Goal: Information Seeking & Learning: Learn about a topic

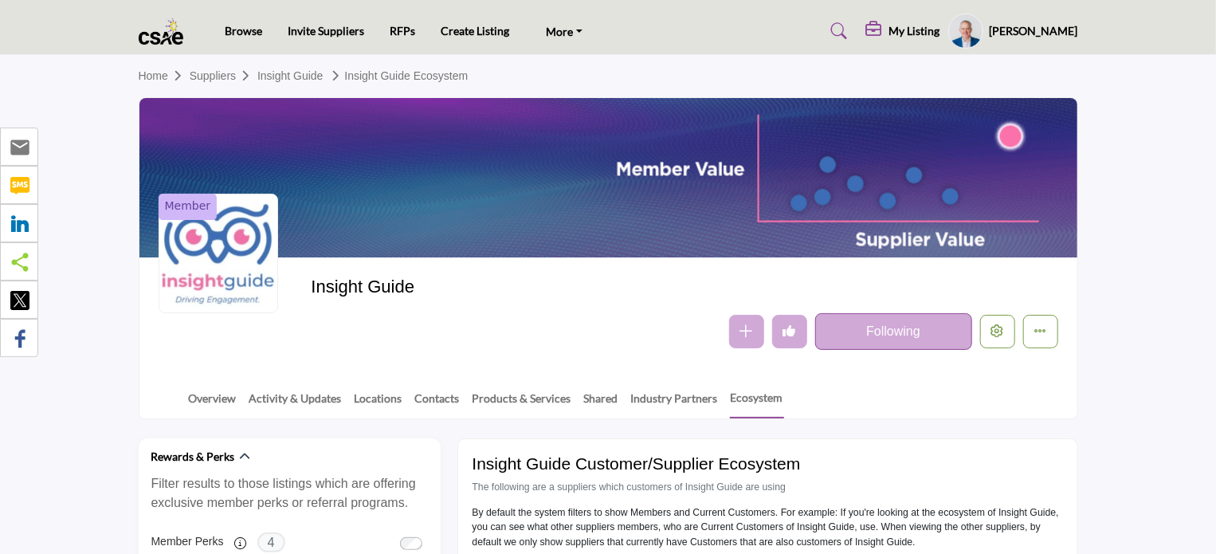
click at [1026, 27] on h5 "[PERSON_NAME]" at bounding box center [1034, 31] width 88 height 16
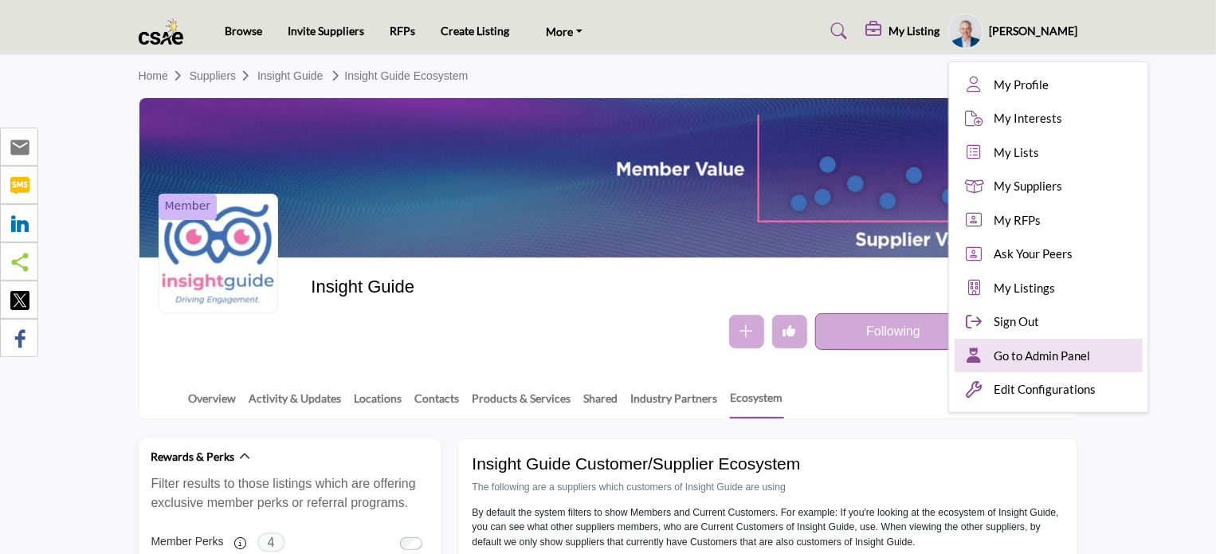
click at [1056, 353] on span "Go to Admin Panel" at bounding box center [1042, 356] width 96 height 18
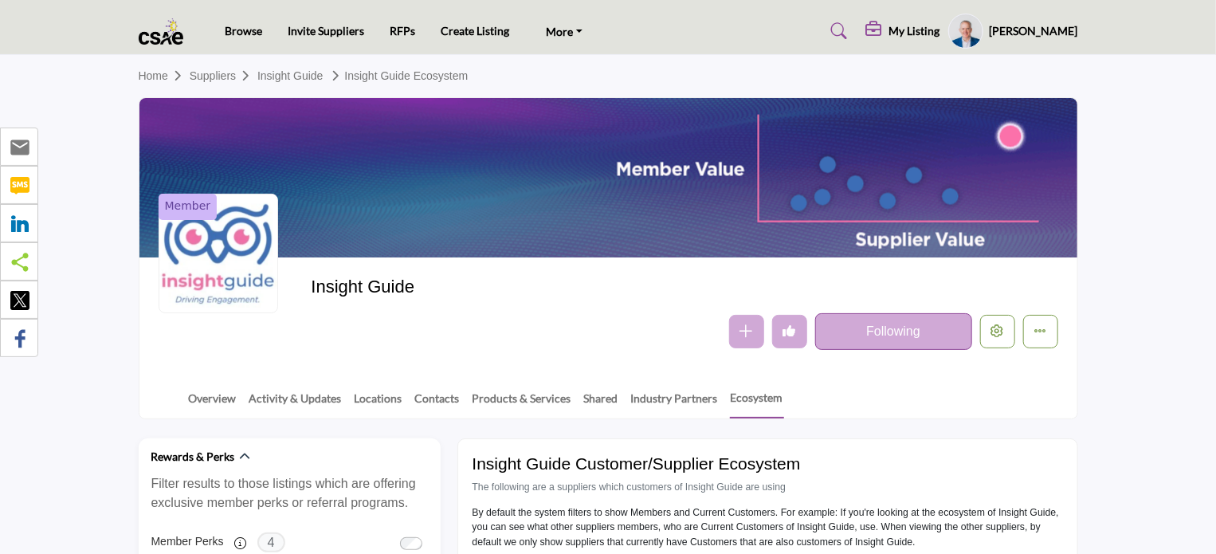
click at [1037, 23] on h5 "[PERSON_NAME]" at bounding box center [1034, 31] width 88 height 16
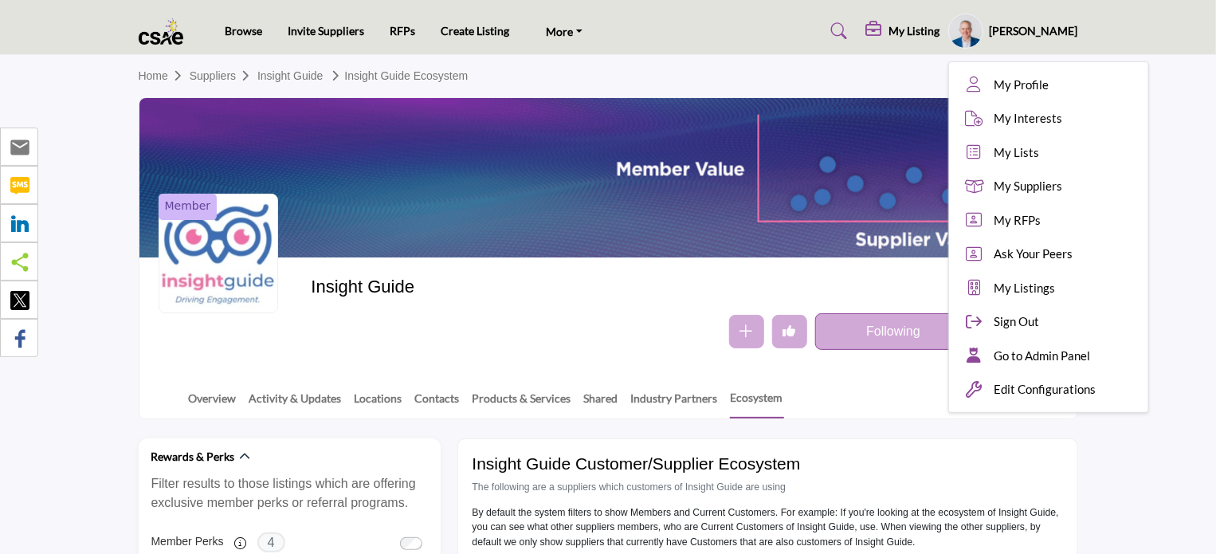
click at [1174, 410] on section "Home Suppliers Insight Guide Insight Guide Ecosystem Member Insight Guide Follo…" at bounding box center [608, 237] width 1216 height 364
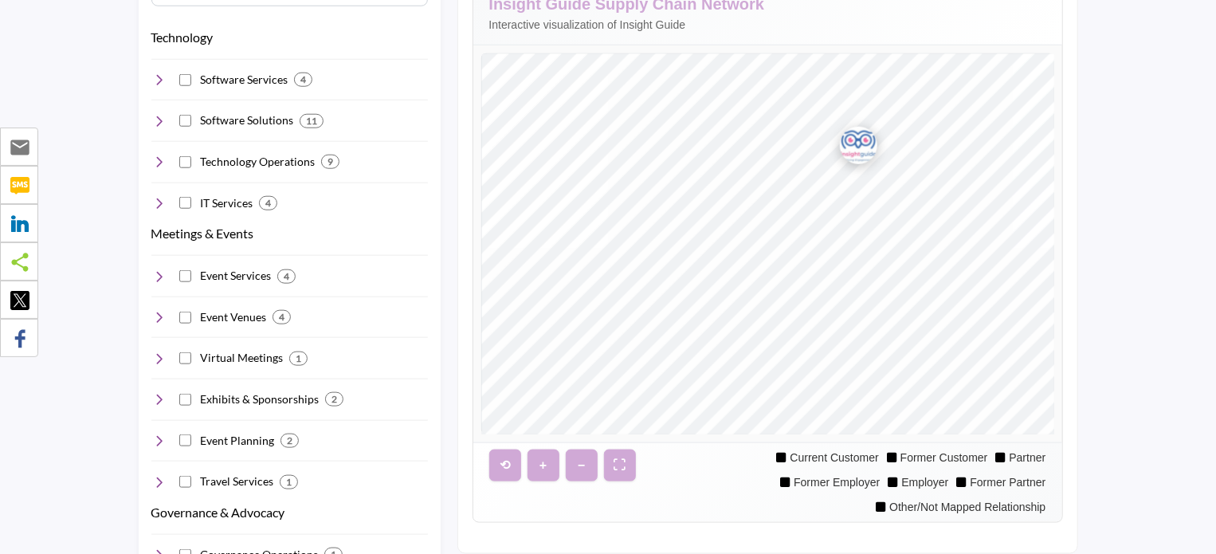
scroll to position [797, 0]
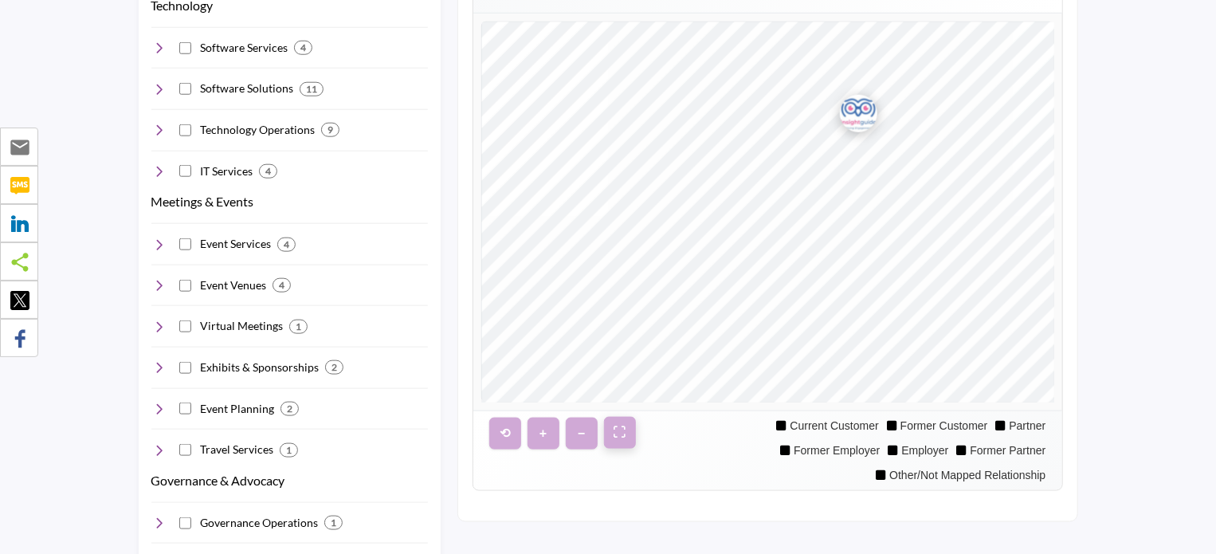
click at [613, 433] on button "⛶" at bounding box center [620, 433] width 32 height 32
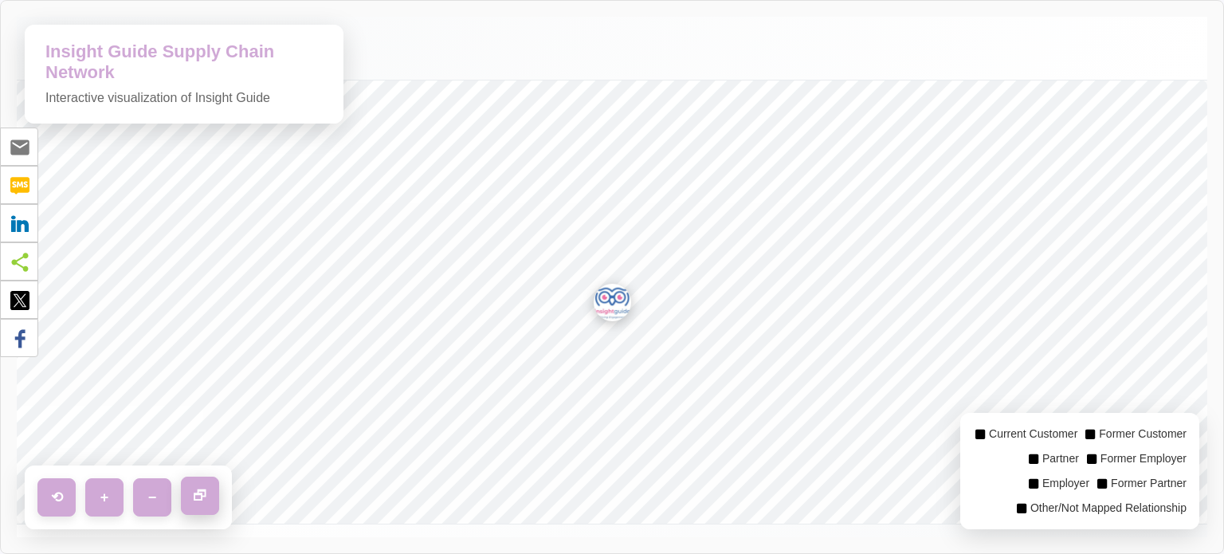
click at [201, 485] on button "🗗" at bounding box center [200, 495] width 38 height 38
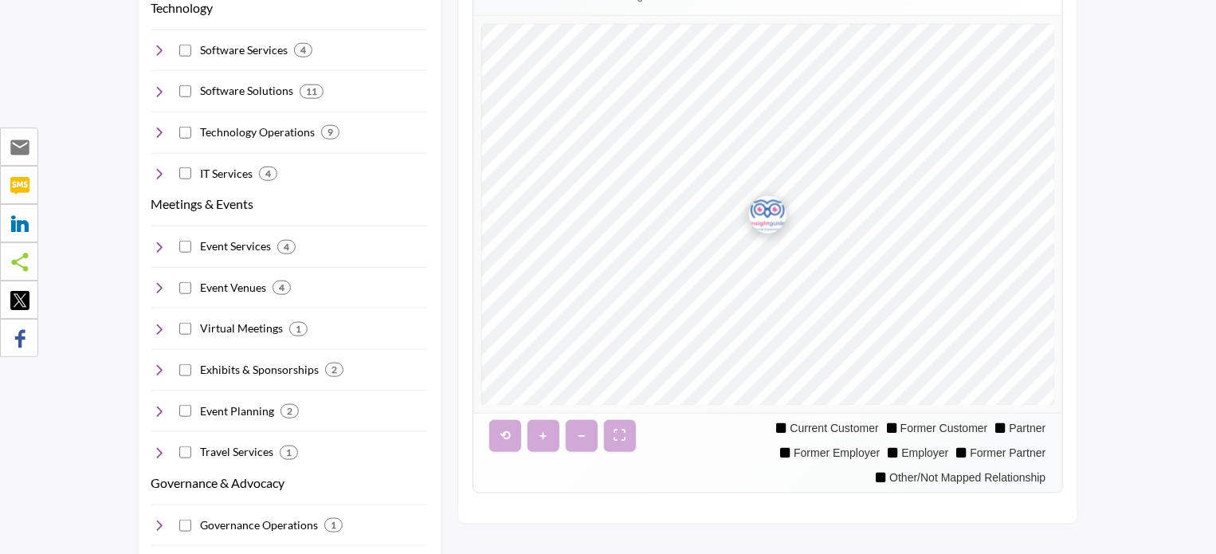
scroll to position [794, 0]
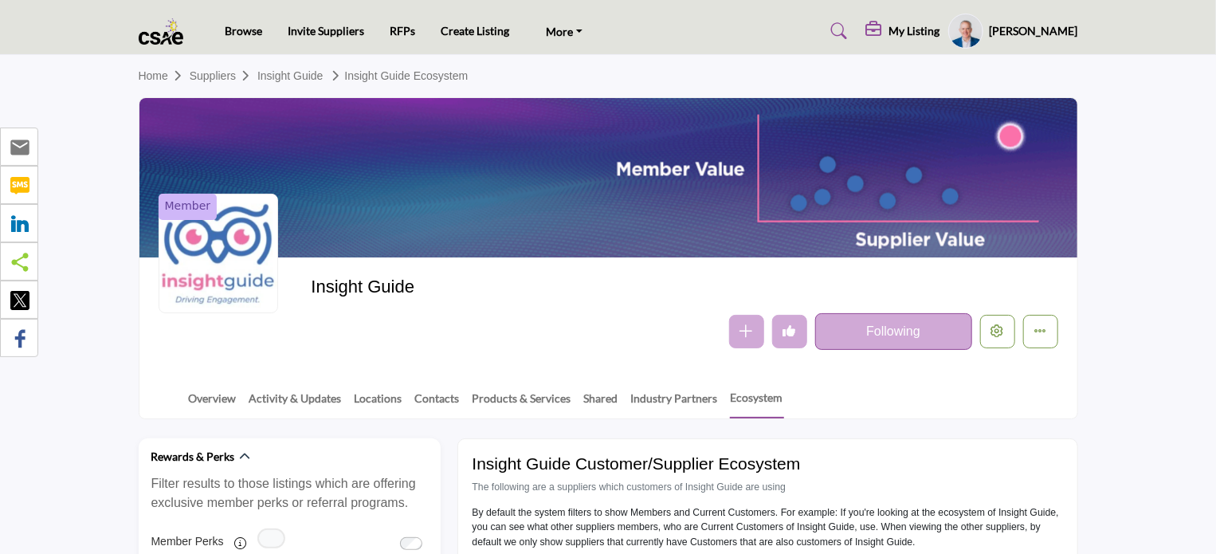
scroll to position [793, 0]
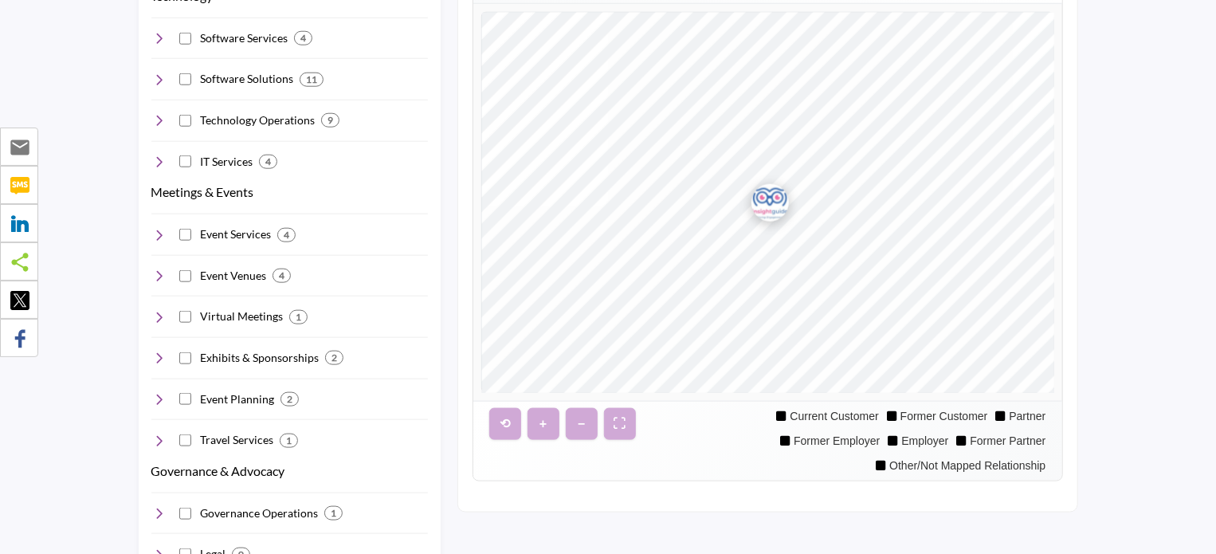
scroll to position [793, 0]
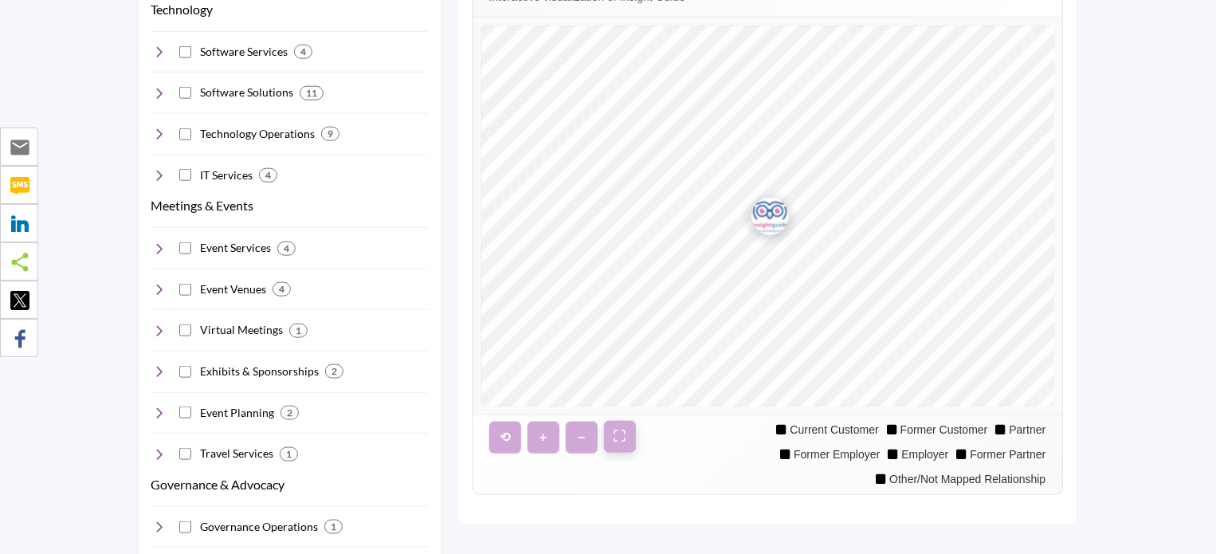
click at [623, 437] on button "⛶" at bounding box center [620, 437] width 32 height 32
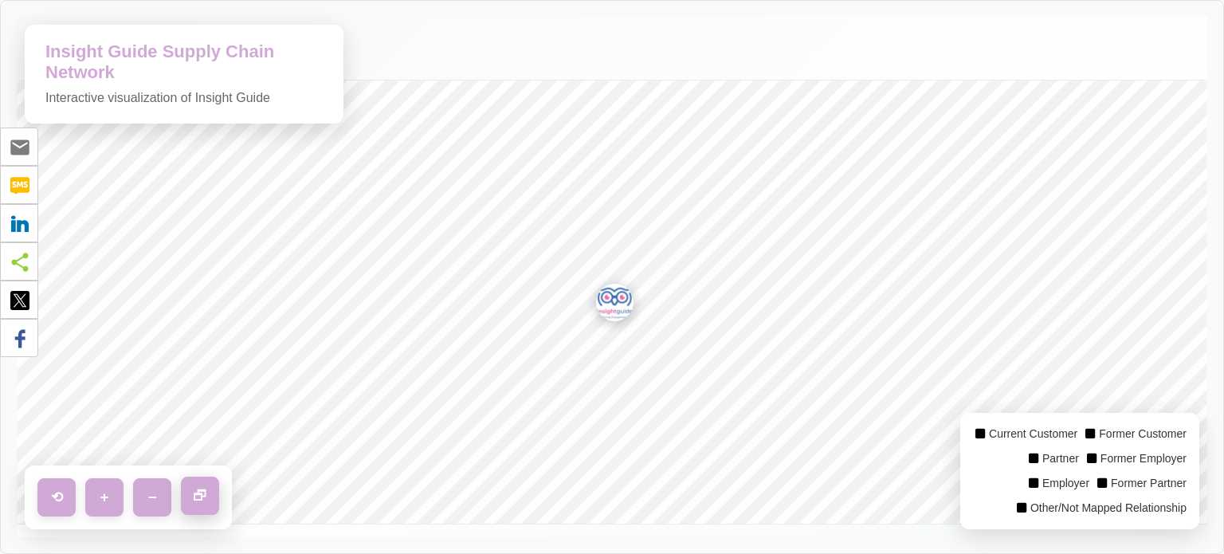
click at [198, 496] on button "🗗" at bounding box center [200, 495] width 38 height 38
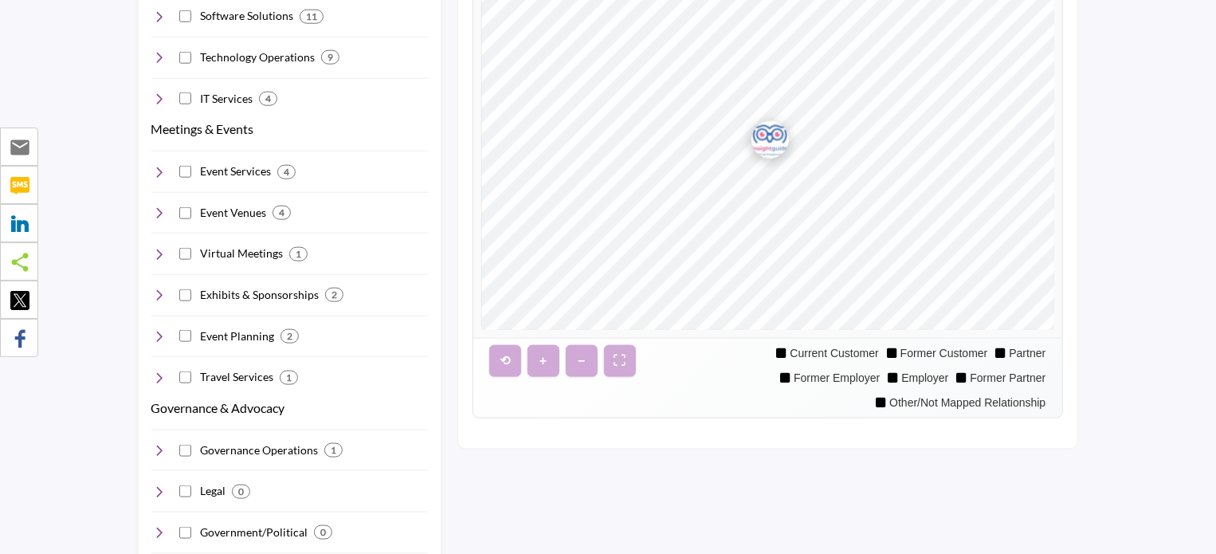
scroll to position [872, 0]
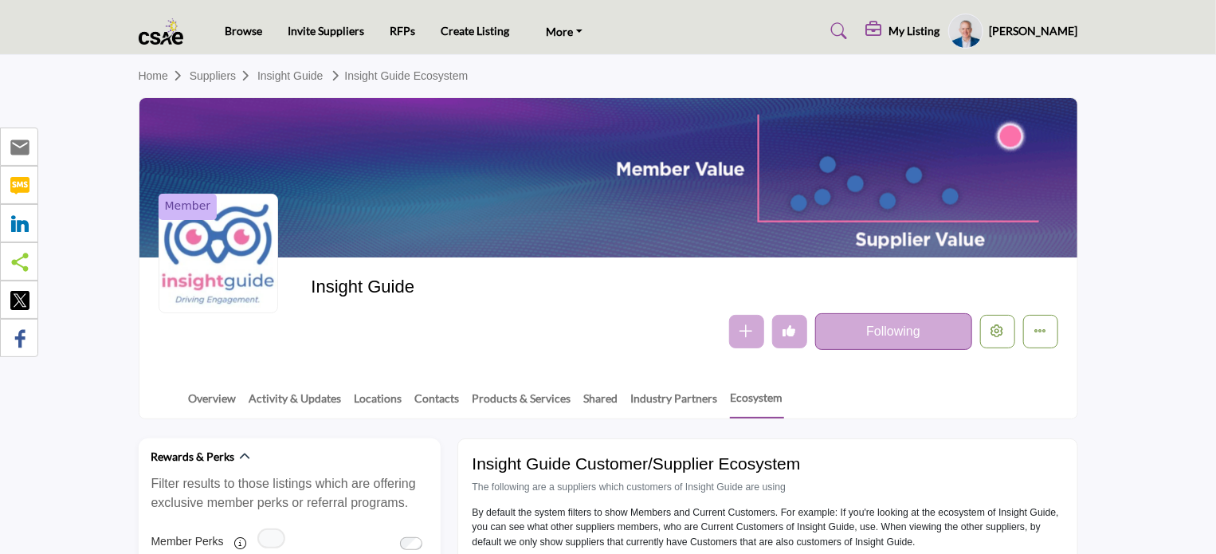
scroll to position [872, 0]
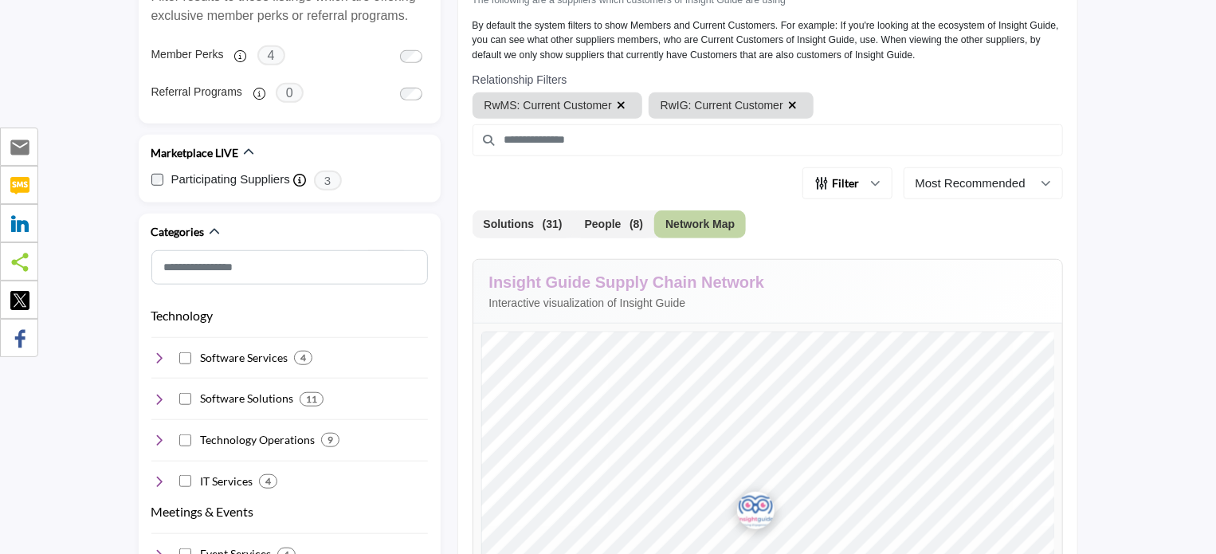
scroll to position [474, 0]
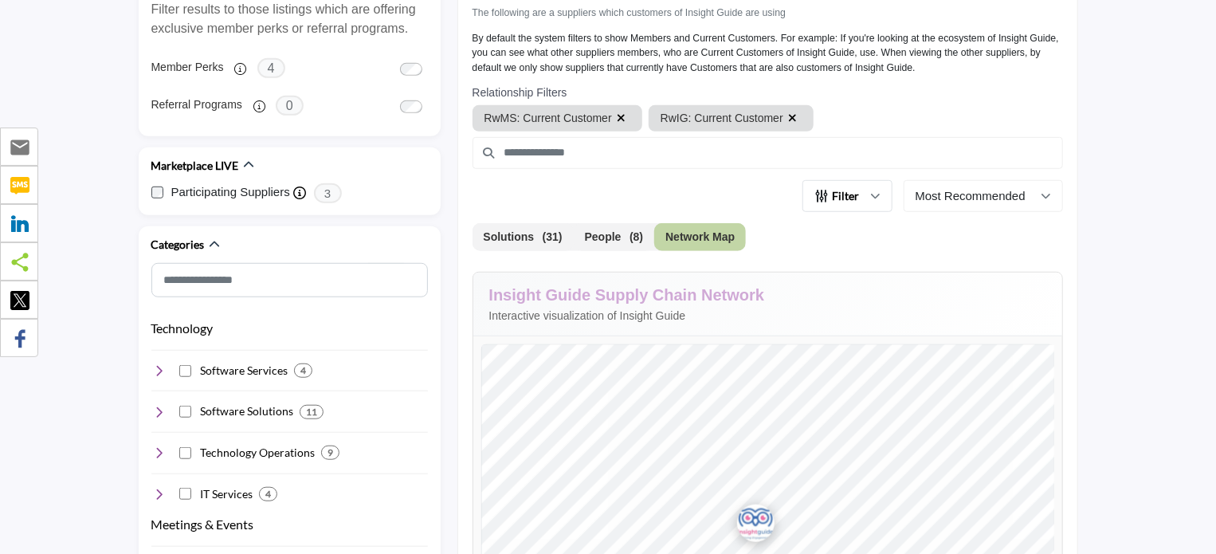
click at [879, 197] on icon "button" at bounding box center [876, 196] width 10 height 10
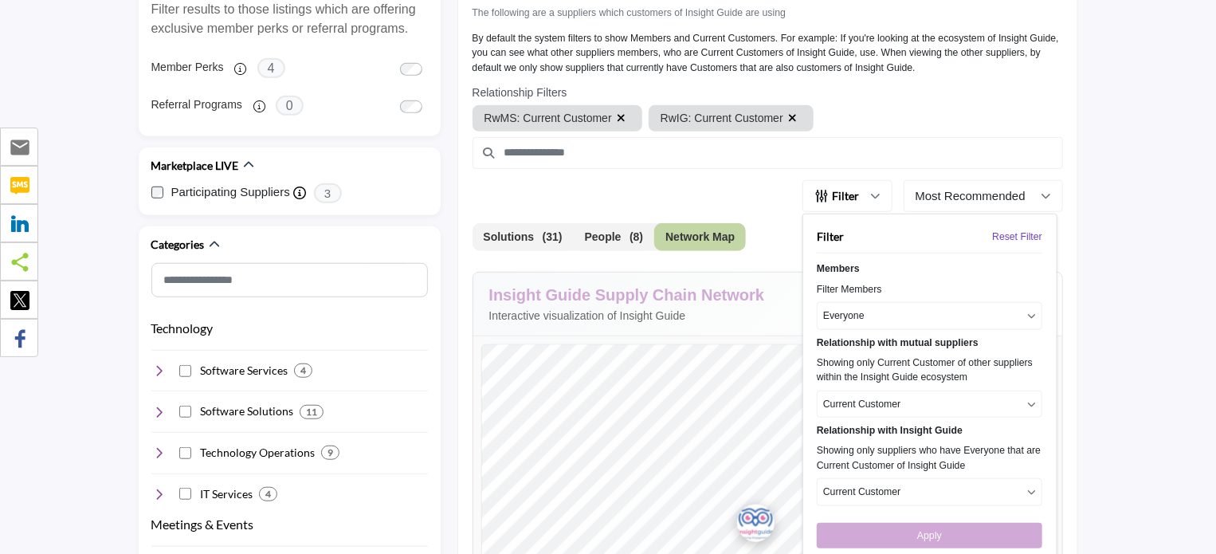
click at [881, 308] on button "Everyone" at bounding box center [929, 315] width 225 height 27
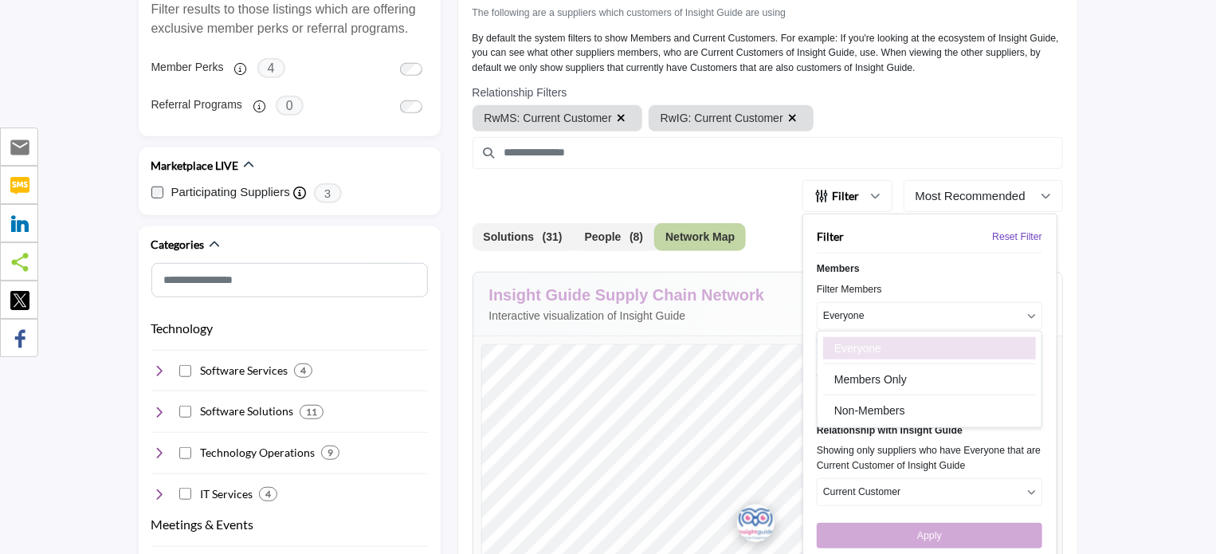
click at [881, 308] on button "Everyone" at bounding box center [929, 315] width 225 height 27
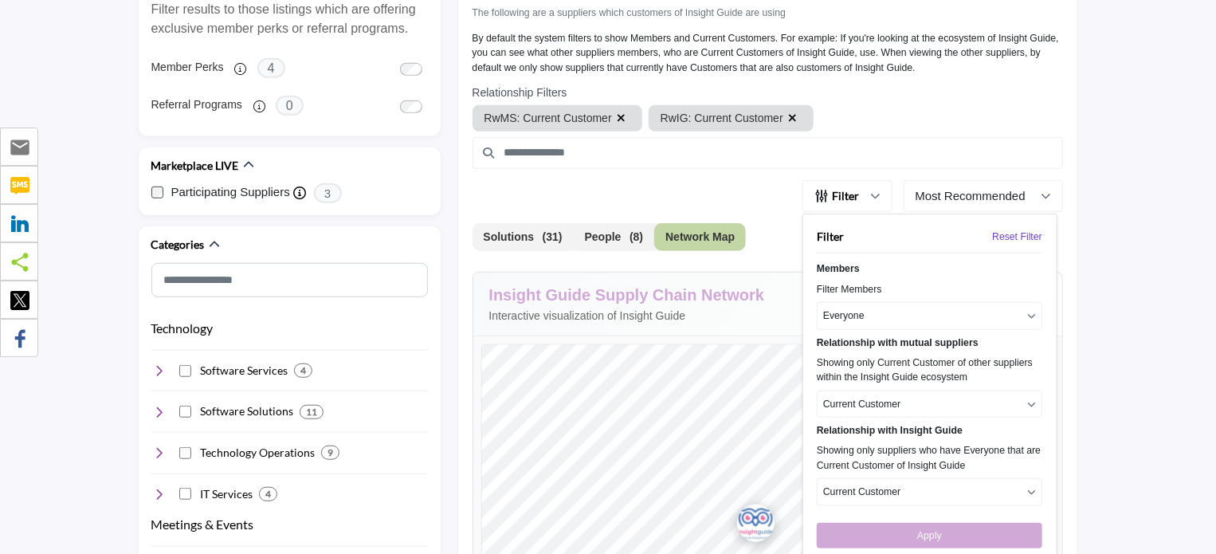
click at [892, 312] on button "Everyone" at bounding box center [929, 315] width 225 height 27
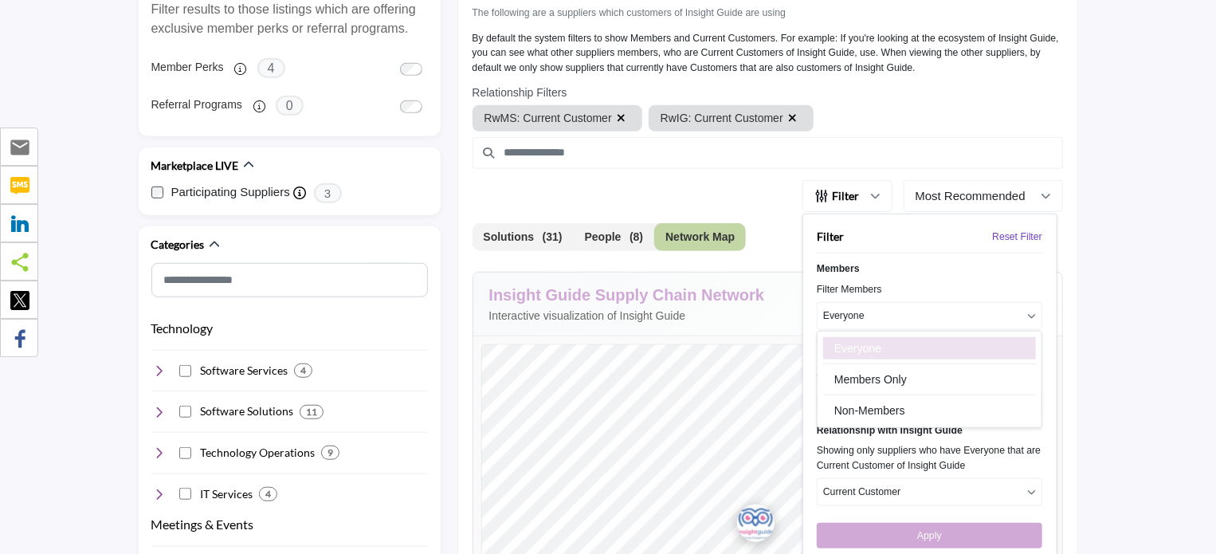
click at [853, 349] on link "Everyone" at bounding box center [929, 348] width 213 height 22
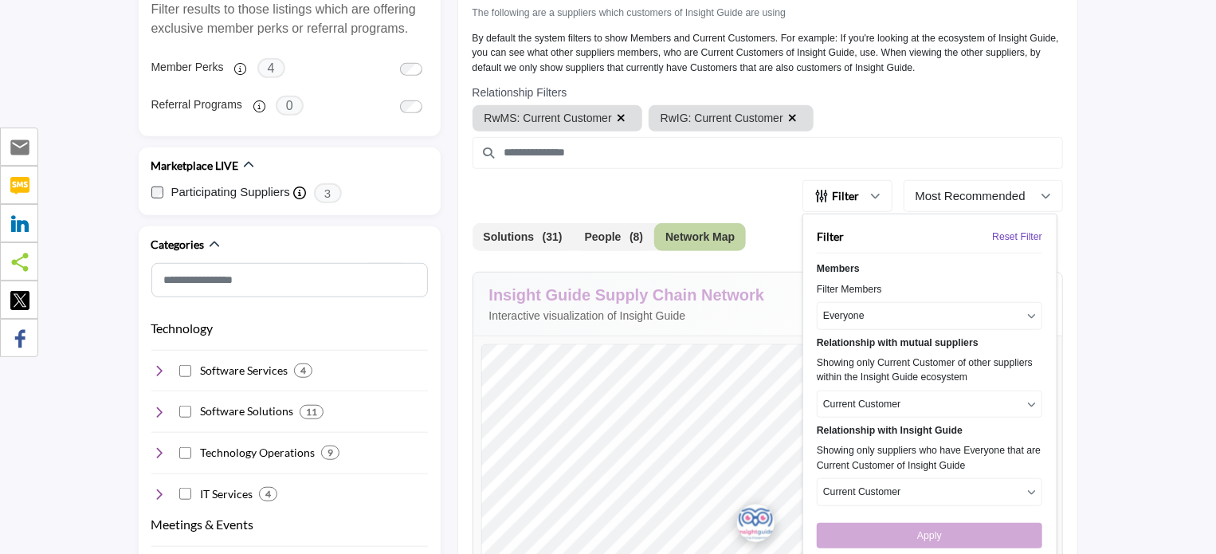
click at [884, 397] on p "Current Customer" at bounding box center [861, 404] width 77 height 14
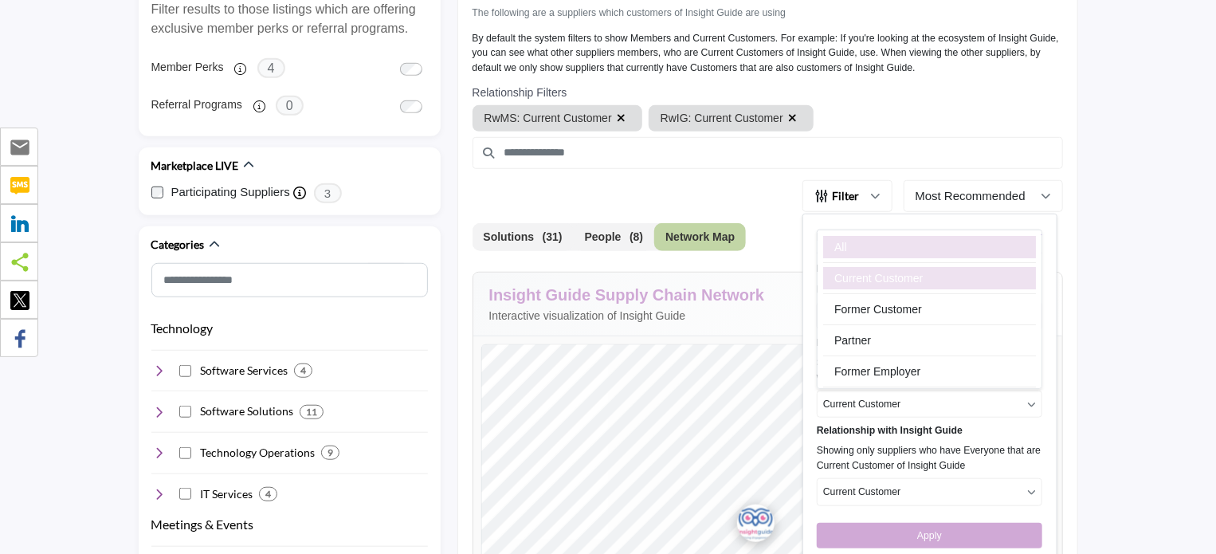
click at [849, 248] on link "All" at bounding box center [929, 247] width 213 height 22
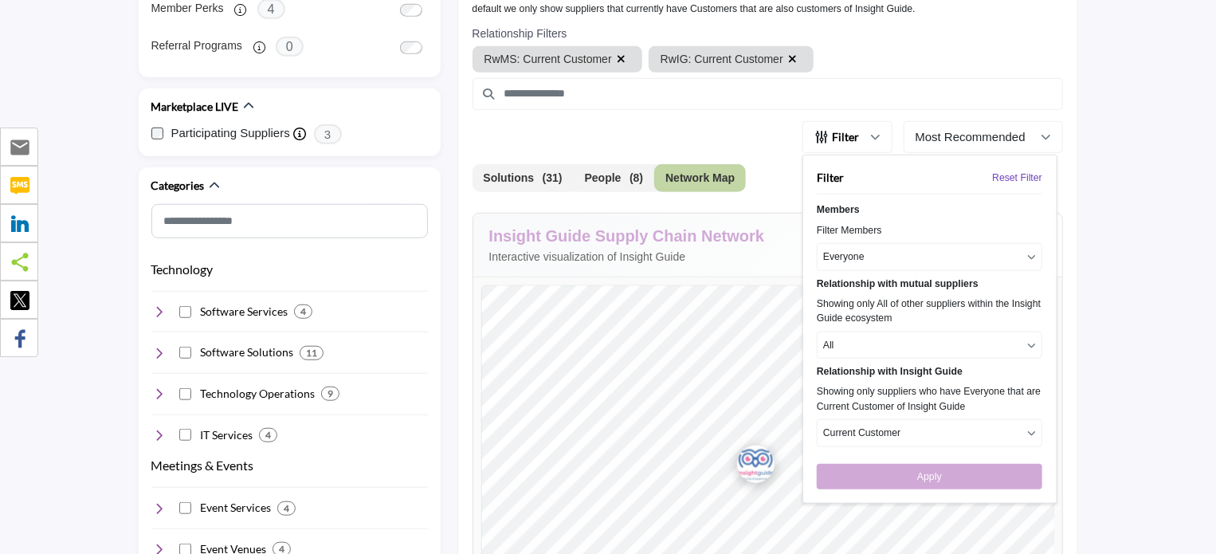
scroll to position [633, 0]
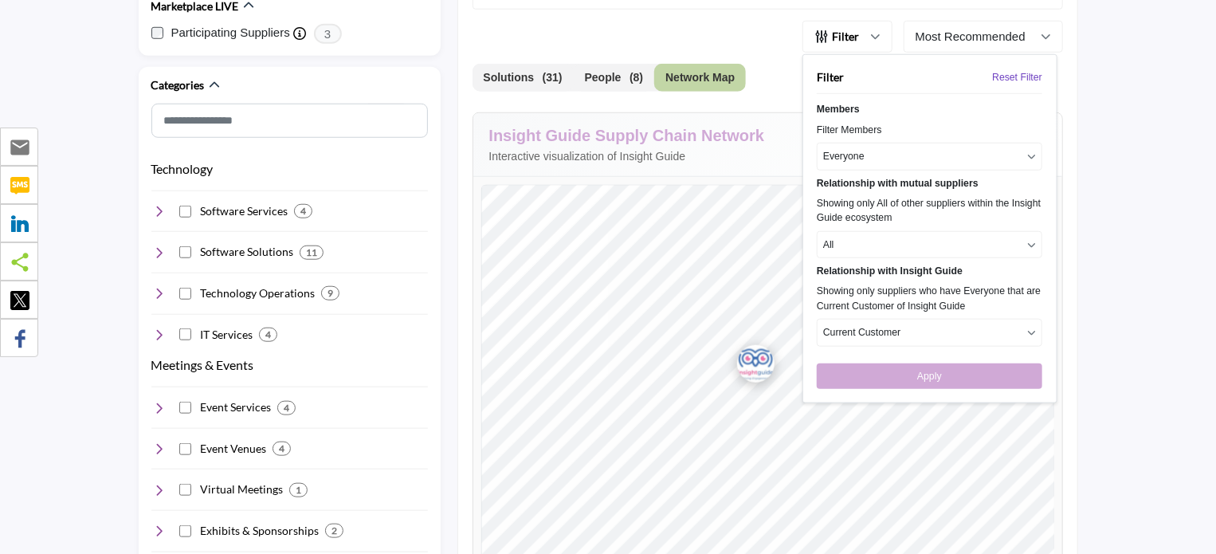
click at [866, 325] on p "Current Customer" at bounding box center [861, 332] width 77 height 14
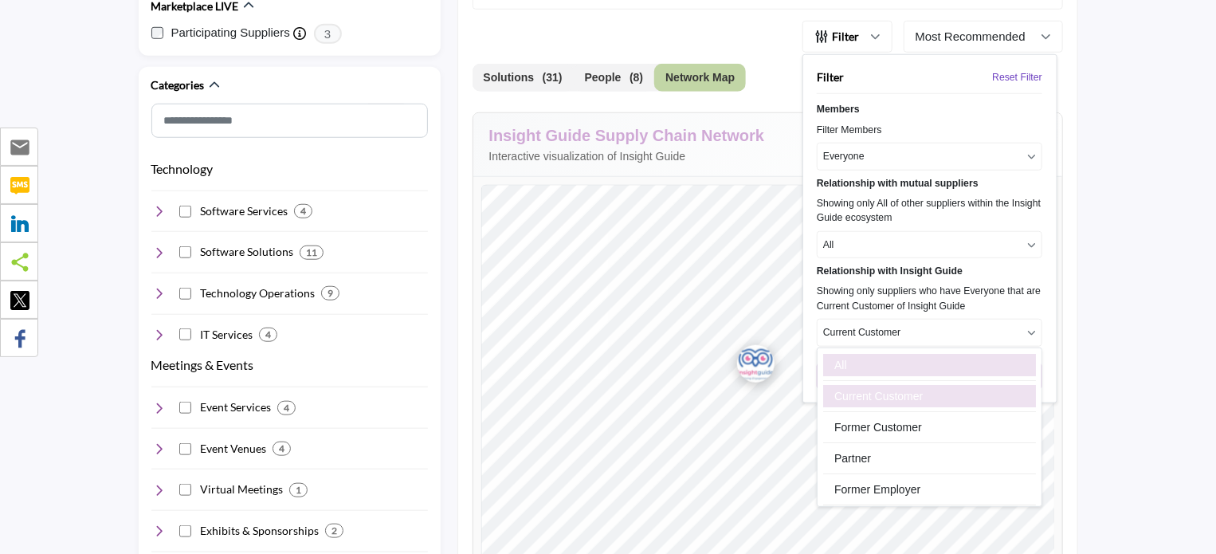
click at [853, 355] on link "All" at bounding box center [929, 365] width 213 height 22
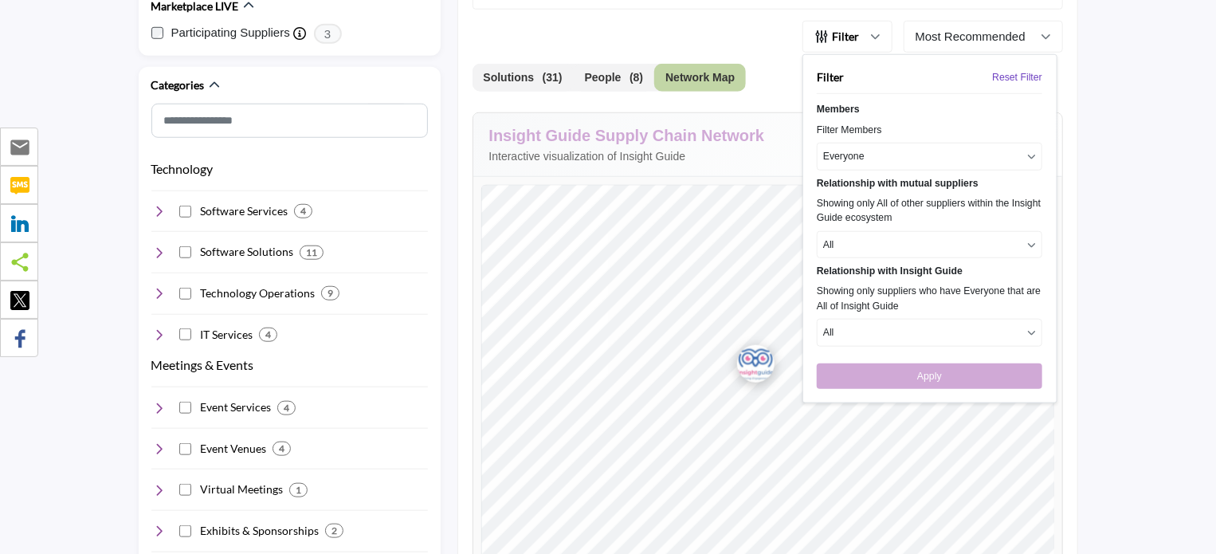
click at [932, 376] on button "Apply" at bounding box center [929, 375] width 225 height 25
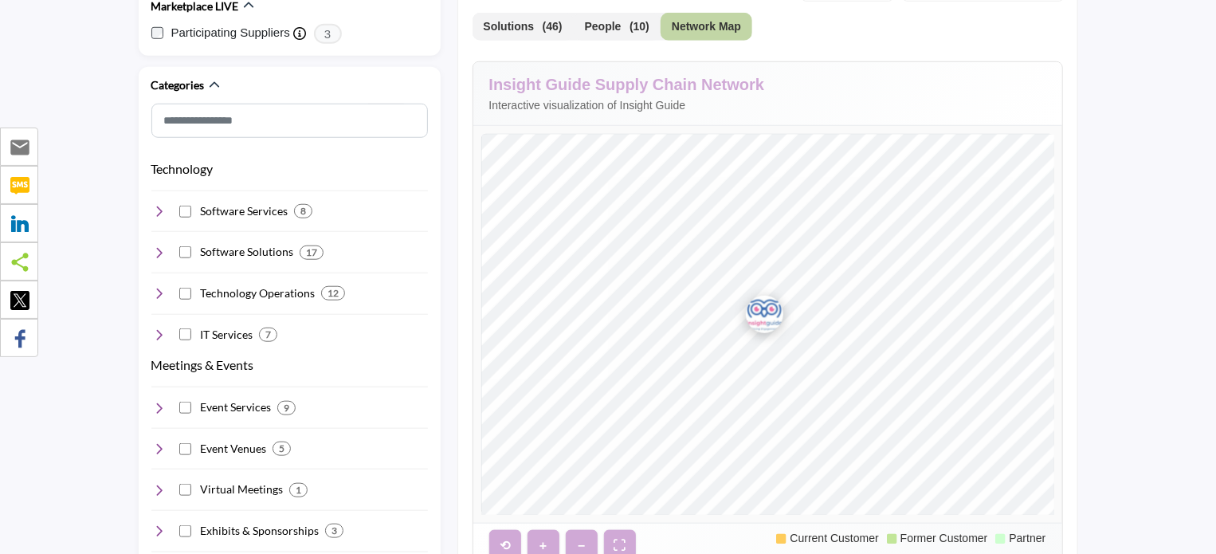
scroll to position [713, 0]
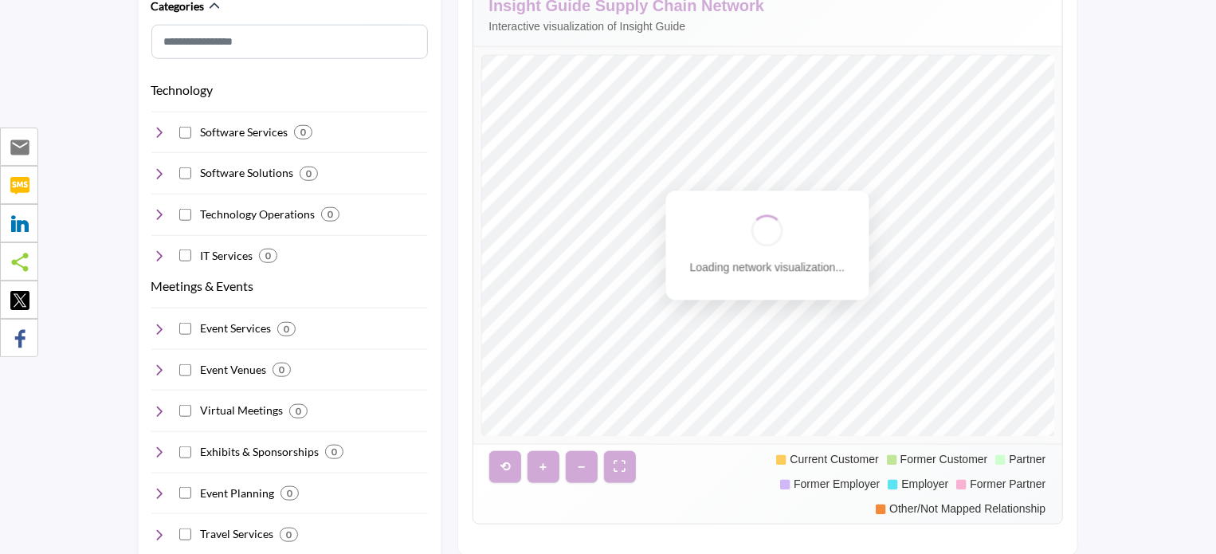
scroll to position [712, 0]
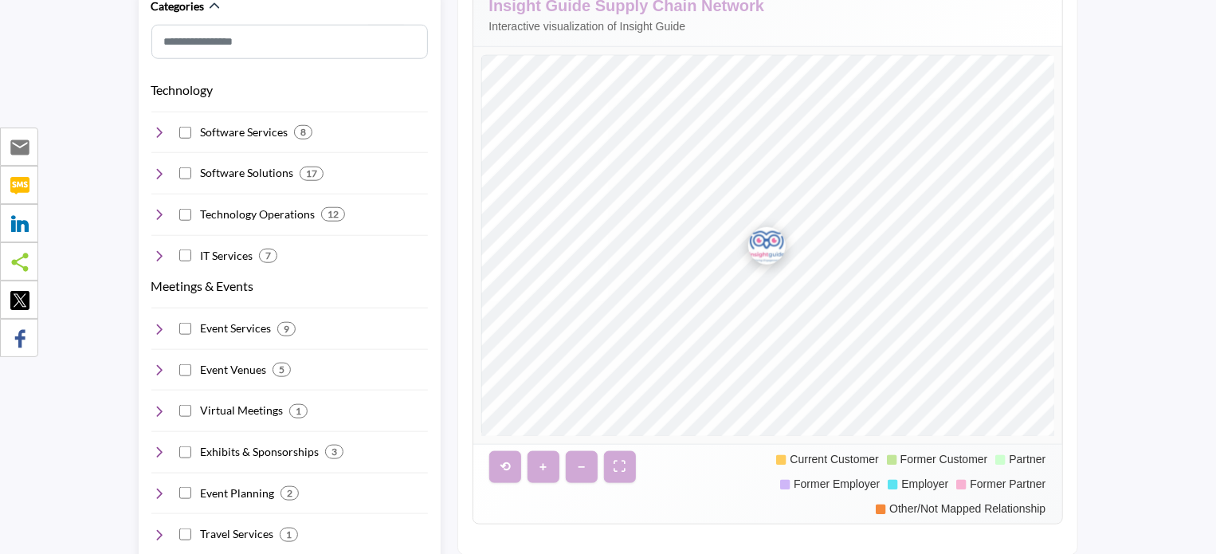
click at [159, 254] on icon at bounding box center [159, 256] width 16 height 16
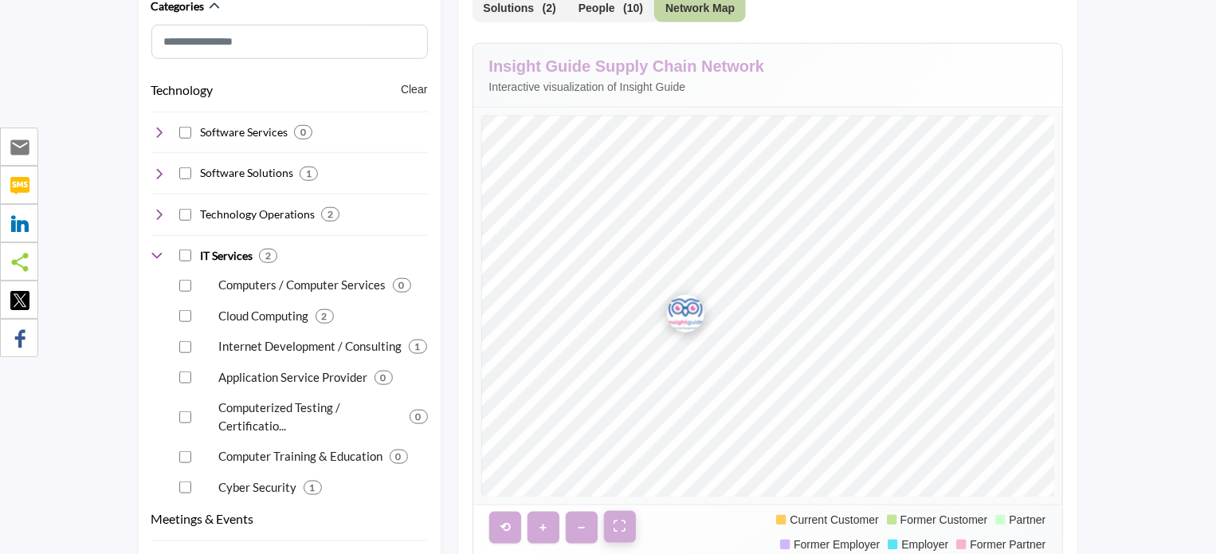
click at [619, 524] on button "⛶" at bounding box center [620, 527] width 32 height 32
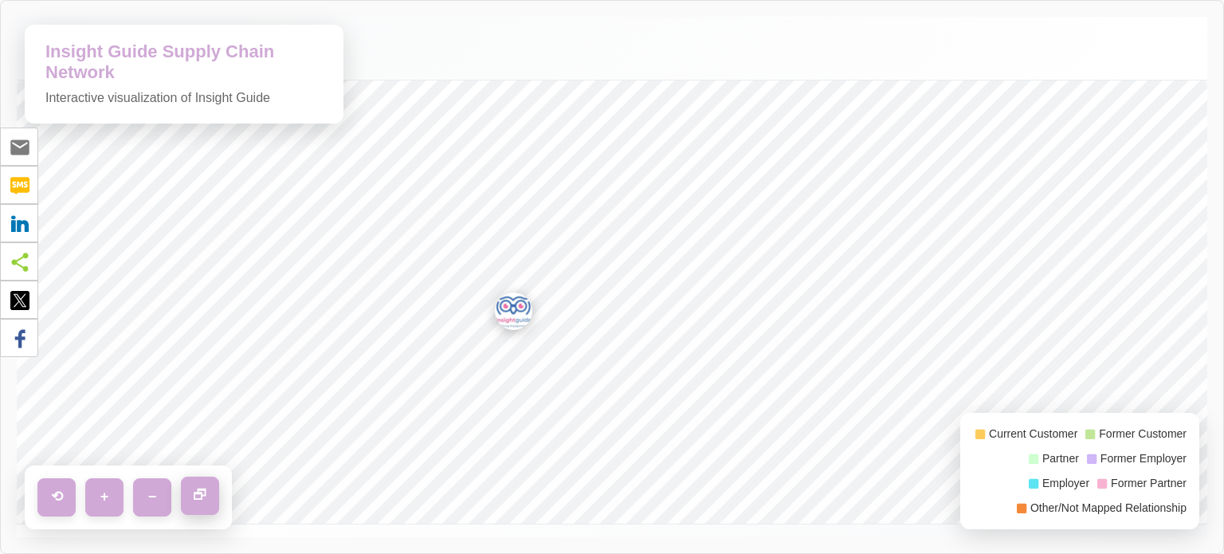
click at [199, 488] on button "🗗" at bounding box center [200, 495] width 38 height 38
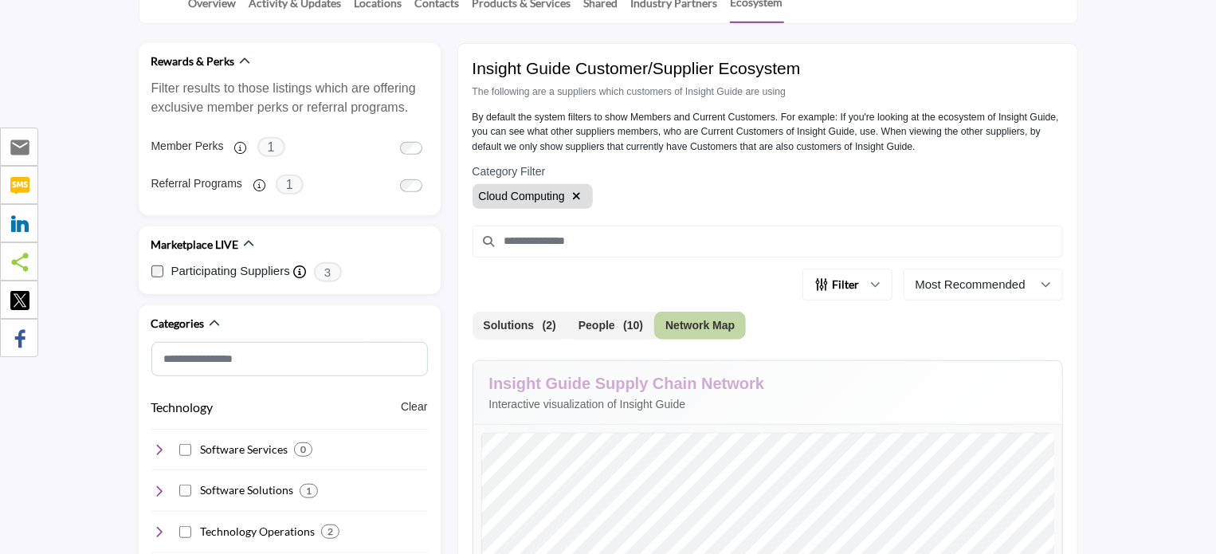
scroll to position [394, 0]
click at [577, 192] on icon "button" at bounding box center [577, 197] width 9 height 11
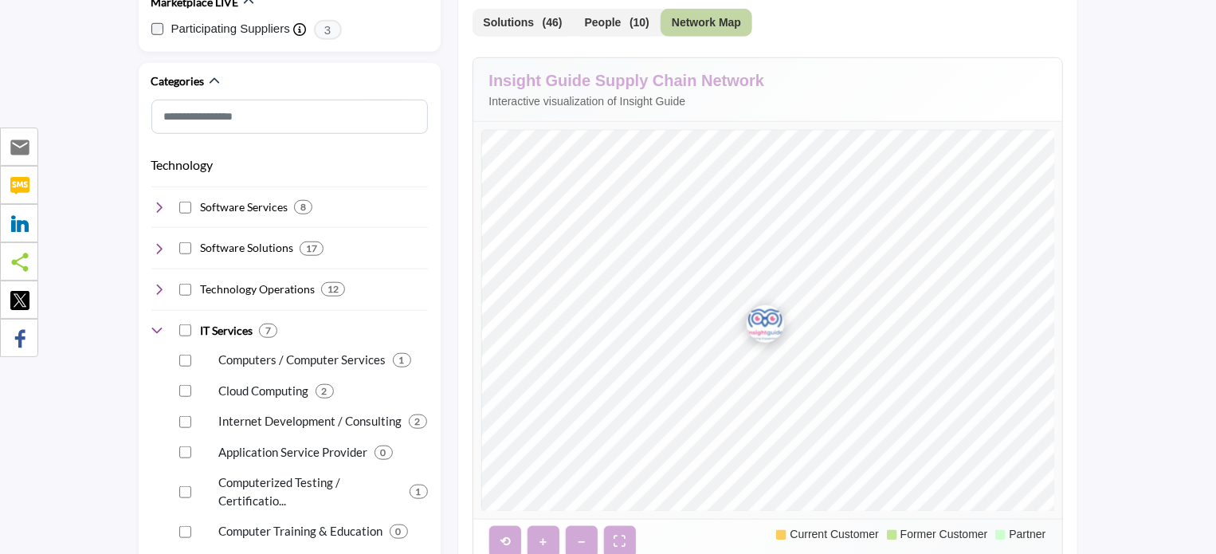
scroll to position [633, 0]
